Goal: Navigation & Orientation: Find specific page/section

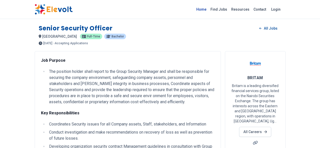
click at [208, 10] on link "Home" at bounding box center [201, 9] width 14 height 8
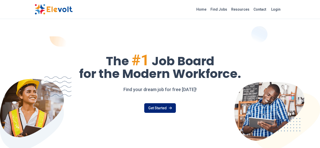
click at [165, 106] on link "Get Started" at bounding box center [160, 108] width 32 height 10
click at [208, 6] on link "Home" at bounding box center [201, 9] width 14 height 8
click at [208, 7] on link "Home" at bounding box center [201, 9] width 14 height 8
